Goal: Task Accomplishment & Management: Use online tool/utility

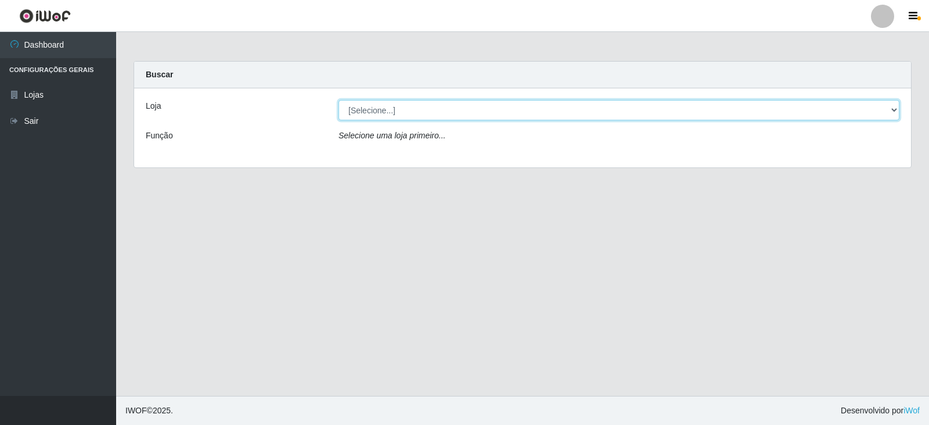
click at [364, 107] on select "[Selecione...] Queiroz Atacadão - Catolé do Rocha" at bounding box center [619, 110] width 561 height 20
select select "500"
click at [339, 100] on select "[Selecione...] Queiroz Atacadão - Catolé do Rocha" at bounding box center [619, 110] width 561 height 20
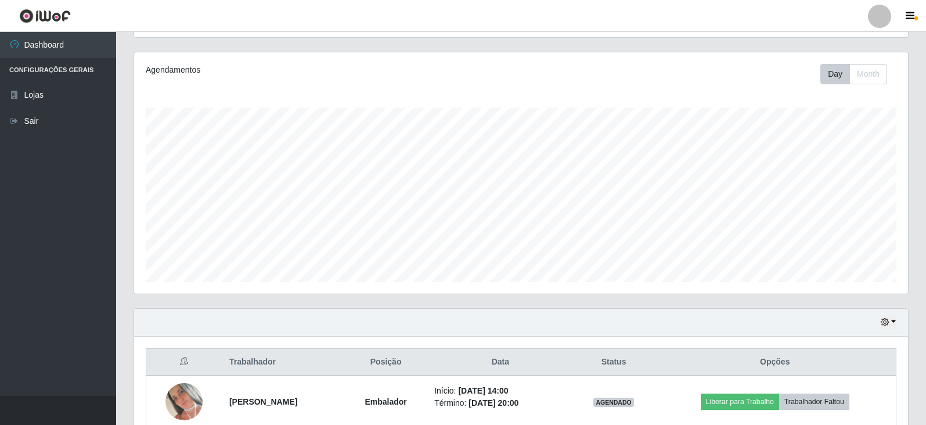
scroll to position [192, 0]
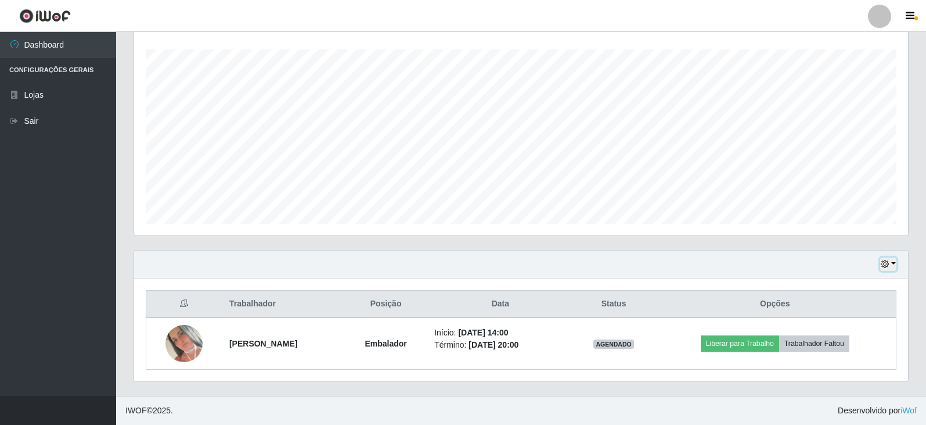
click at [894, 263] on button "button" at bounding box center [888, 263] width 16 height 13
click at [894, 264] on button "button" at bounding box center [888, 263] width 16 height 13
click at [838, 245] on button "Não encerrados" at bounding box center [850, 245] width 92 height 24
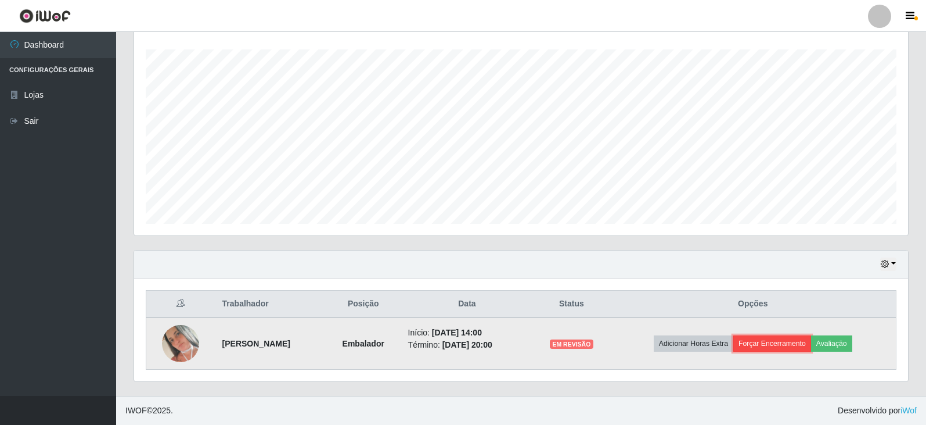
click at [790, 342] on button "Forçar Encerramento" at bounding box center [773, 343] width 78 height 16
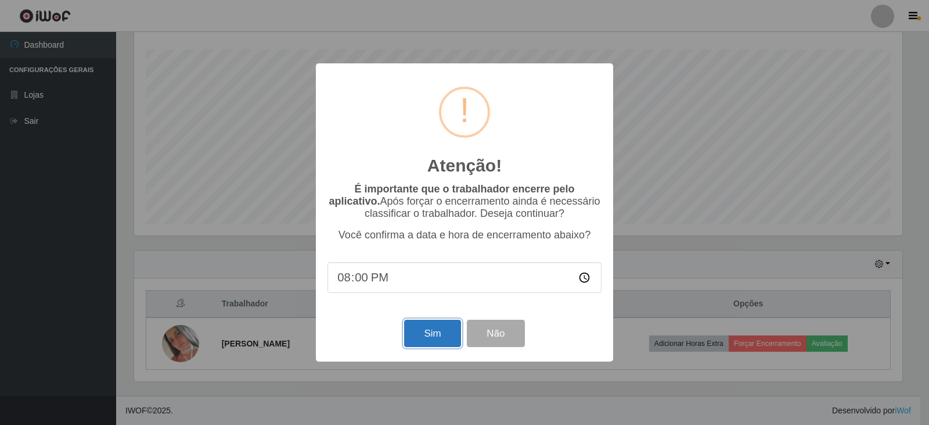
click at [430, 344] on button "Sim" at bounding box center [432, 332] width 56 height 27
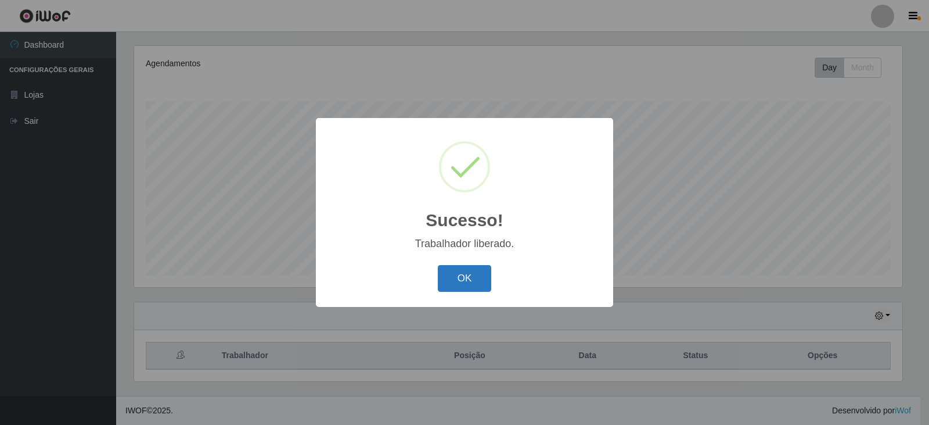
click at [459, 278] on button "OK" at bounding box center [465, 278] width 54 height 27
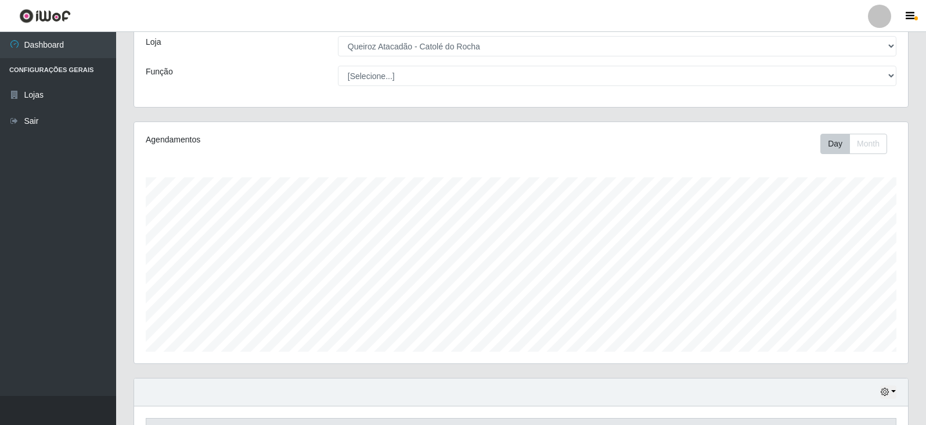
scroll to position [140, 0]
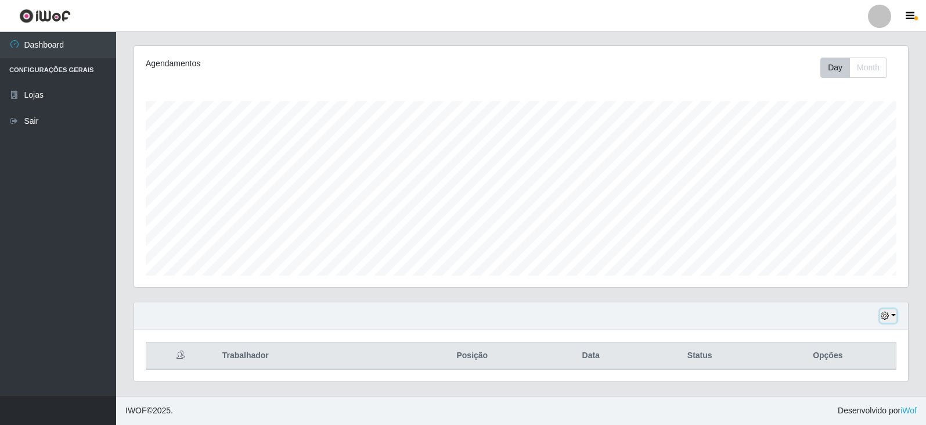
click at [896, 312] on button "button" at bounding box center [888, 315] width 16 height 13
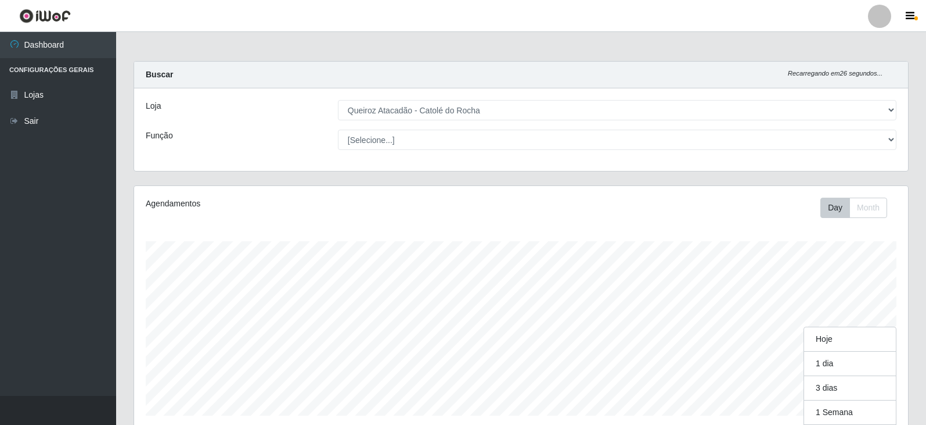
scroll to position [241, 774]
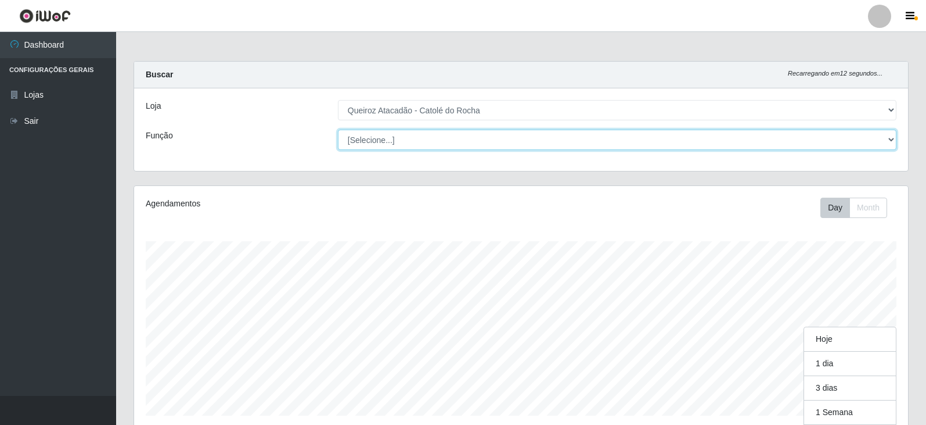
click at [434, 134] on select "[Selecione...] Embalador Embalador + Embalador ++ Repositor Repositor + Reposit…" at bounding box center [617, 140] width 559 height 20
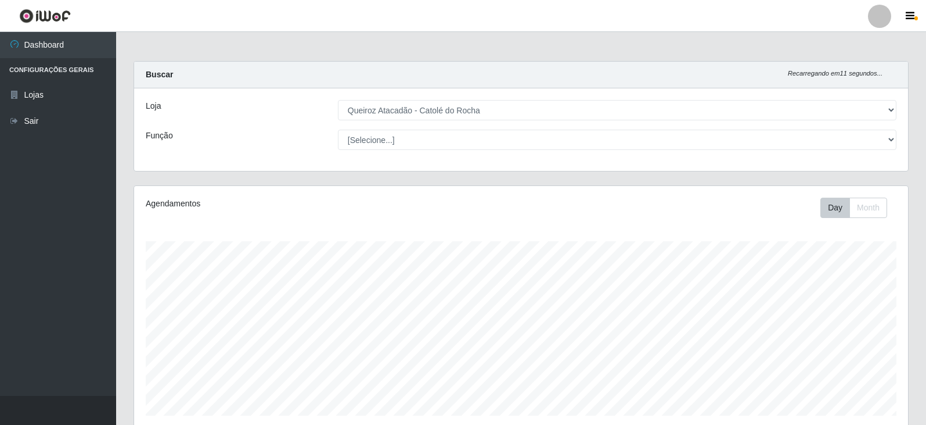
click at [379, 72] on div "Buscar Recarregando em 11 segundos..." at bounding box center [521, 75] width 774 height 27
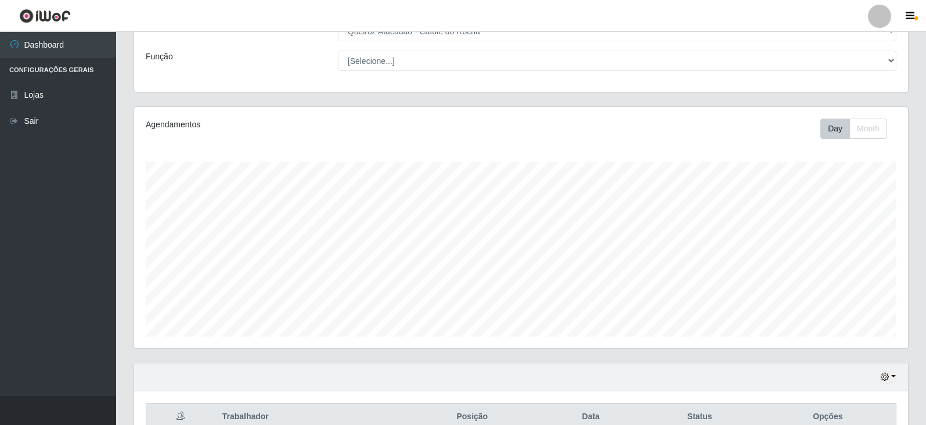
scroll to position [0, 0]
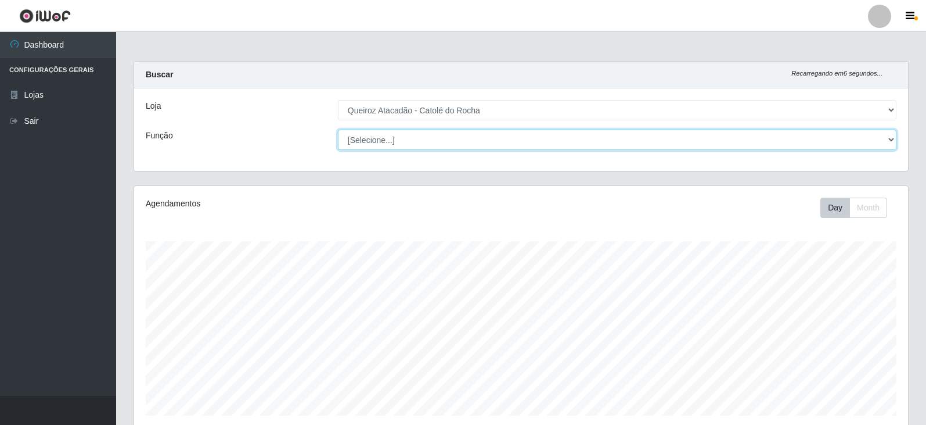
click at [892, 141] on select "[Selecione...] Embalador Embalador + Embalador ++ Repositor Repositor + Reposit…" at bounding box center [617, 140] width 559 height 20
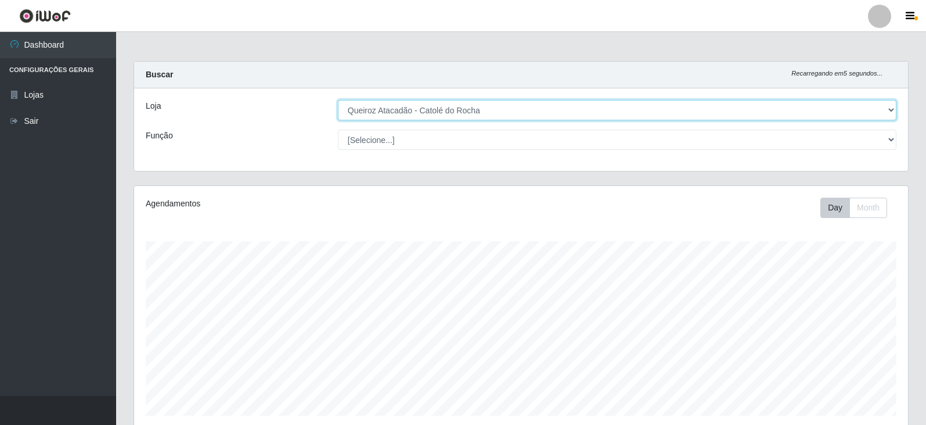
click at [364, 107] on select "[Selecione...] Queiroz Atacadão - Catolé do Rocha" at bounding box center [617, 110] width 559 height 20
click at [428, 110] on select "[Selecione...] Queiroz Atacadão - Catolé do Rocha" at bounding box center [617, 110] width 559 height 20
click at [433, 116] on select "[Selecione...] Queiroz Atacadão - Catolé do Rocha" at bounding box center [617, 110] width 559 height 20
click at [338, 100] on select "[Selecione...] Queiroz Atacadão - Catolé do Rocha" at bounding box center [617, 110] width 559 height 20
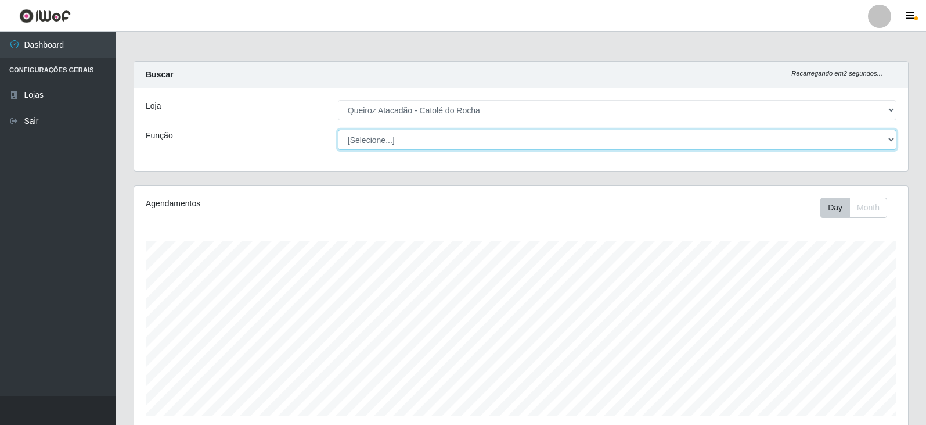
click at [443, 135] on select "[Selecione...] Embalador Embalador + Embalador ++ Repositor Repositor + Reposit…" at bounding box center [617, 140] width 559 height 20
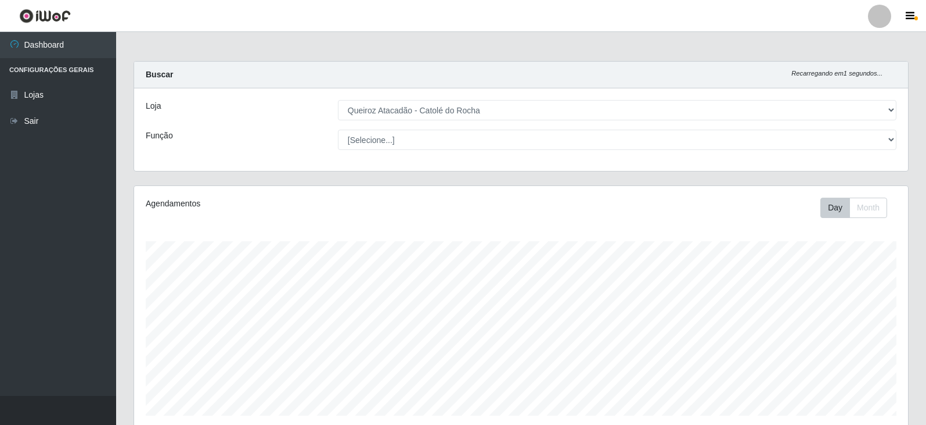
click at [395, 80] on div "Buscar Recarregando em 1 segundos..." at bounding box center [521, 75] width 774 height 27
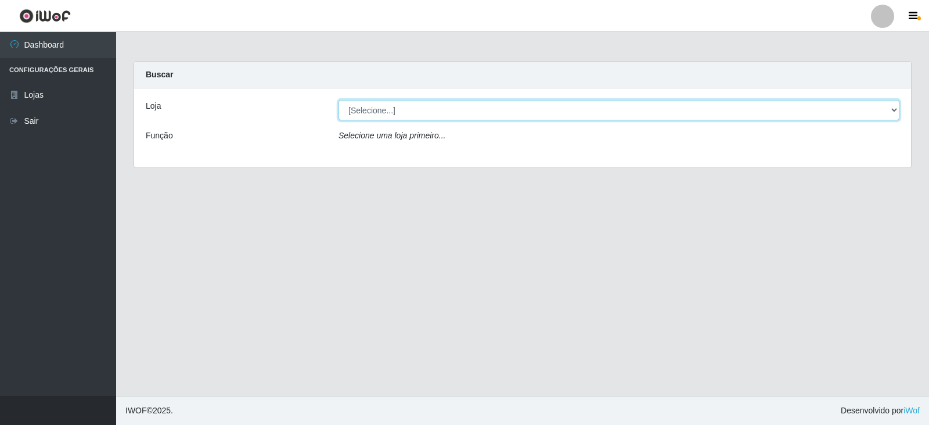
click at [425, 113] on select "[Selecione...] Queiroz Atacadão - Catolé do Rocha" at bounding box center [619, 110] width 561 height 20
select select "500"
click at [339, 100] on select "[Selecione...] Queiroz Atacadão - Catolé do Rocha" at bounding box center [619, 110] width 561 height 20
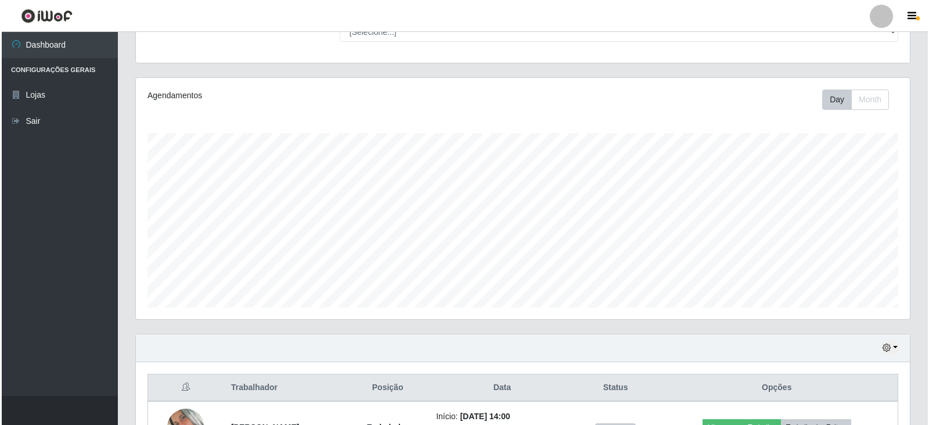
scroll to position [192, 0]
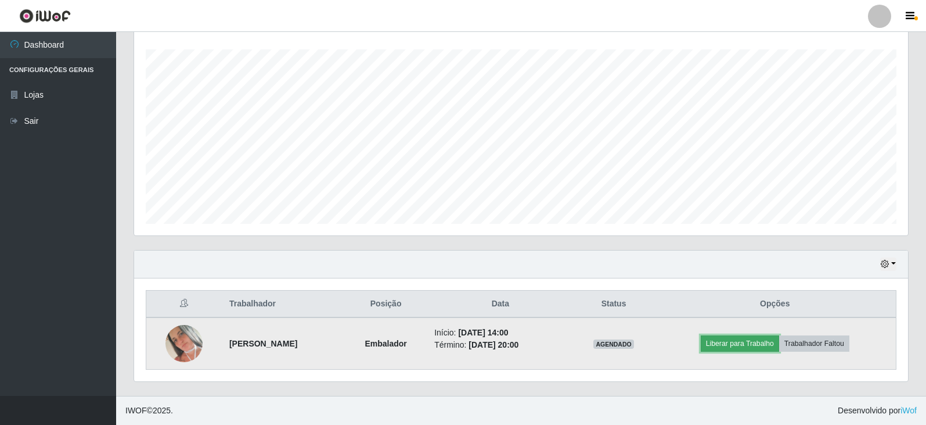
click at [740, 342] on button "Liberar para Trabalho" at bounding box center [740, 343] width 78 height 16
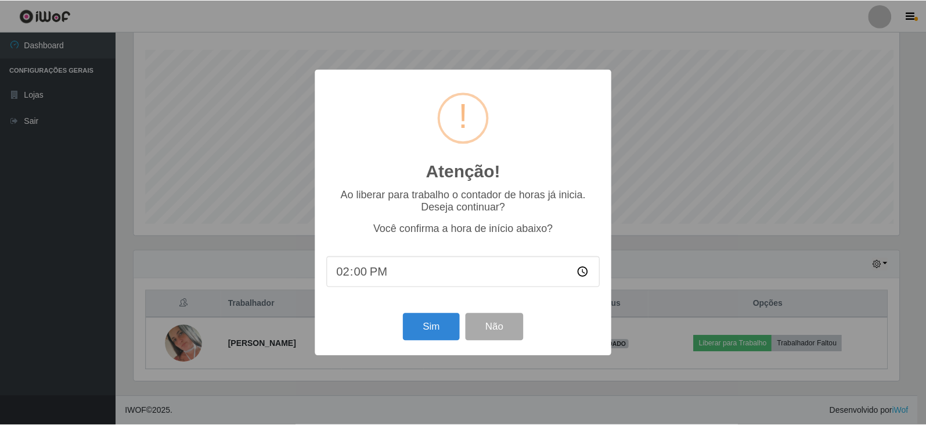
scroll to position [241, 768]
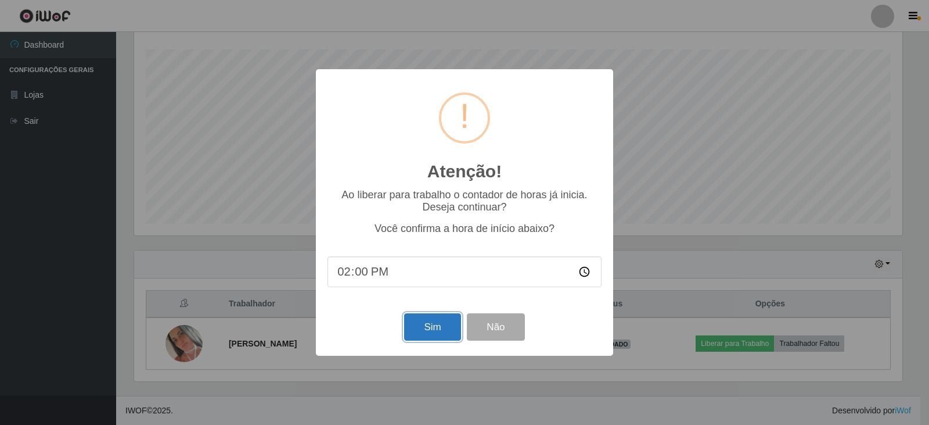
click at [440, 325] on button "Sim" at bounding box center [432, 326] width 56 height 27
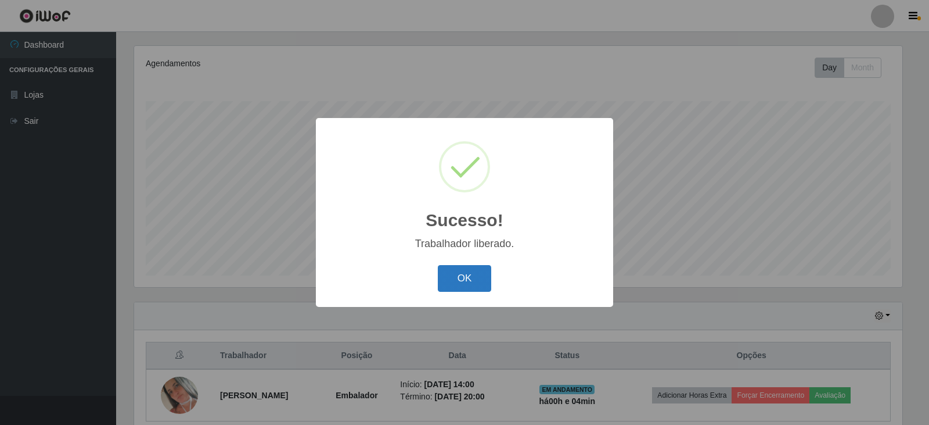
click at [471, 289] on button "OK" at bounding box center [465, 278] width 54 height 27
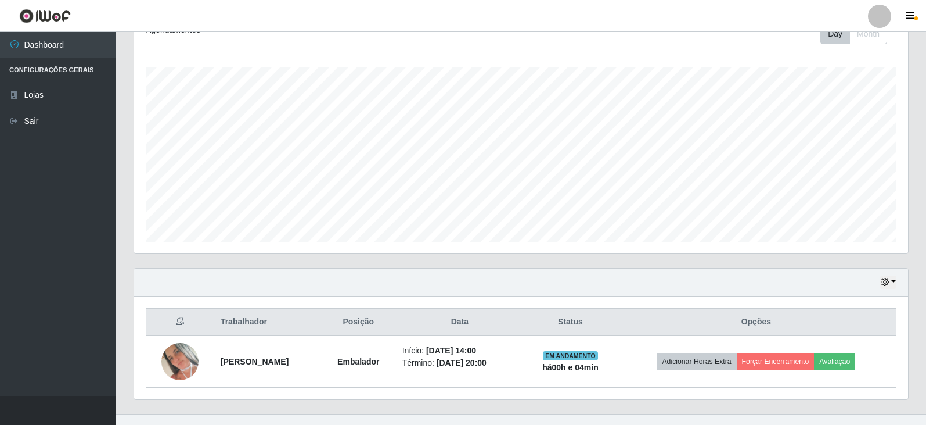
scroll to position [192, 0]
